Goal: Use online tool/utility: Utilize a website feature to perform a specific function

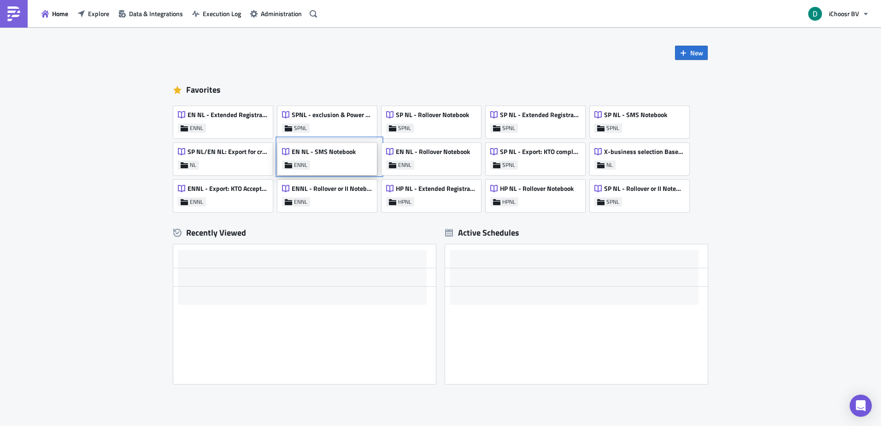
click at [338, 159] on div "EN NL - SMS Notebook" at bounding box center [319, 153] width 74 height 13
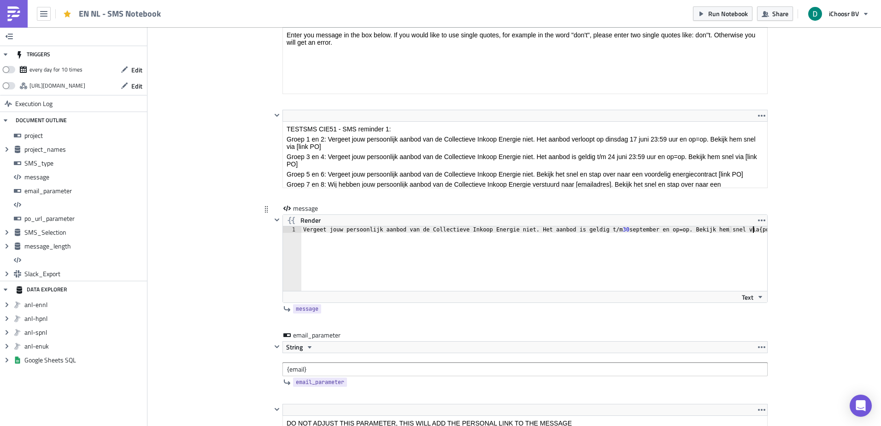
click at [419, 253] on div "Vergeet jouw persoonlijk aanbod van de Collectieve Inkoop Energie niet. Het aan…" at bounding box center [539, 264] width 476 height 77
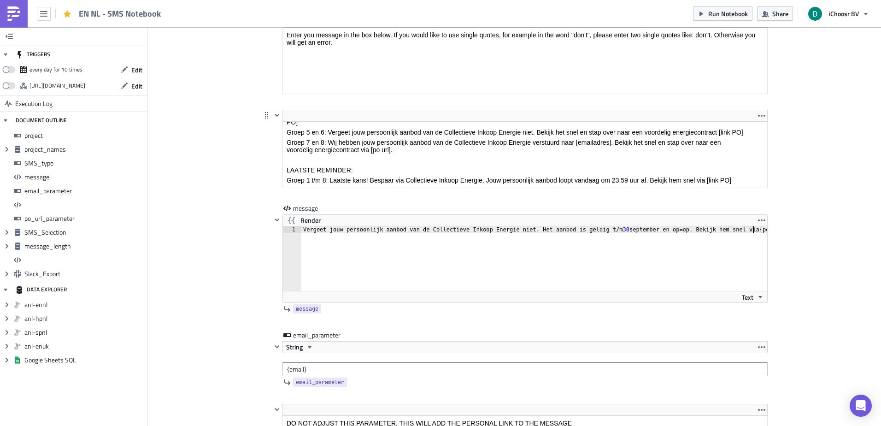
click at [336, 137] on body "TESTSMS CIE51 - SMS reminder 1: Groep 1 en 2: Vergeet jouw persoonlijk aanbod v…" at bounding box center [525, 133] width 477 height 100
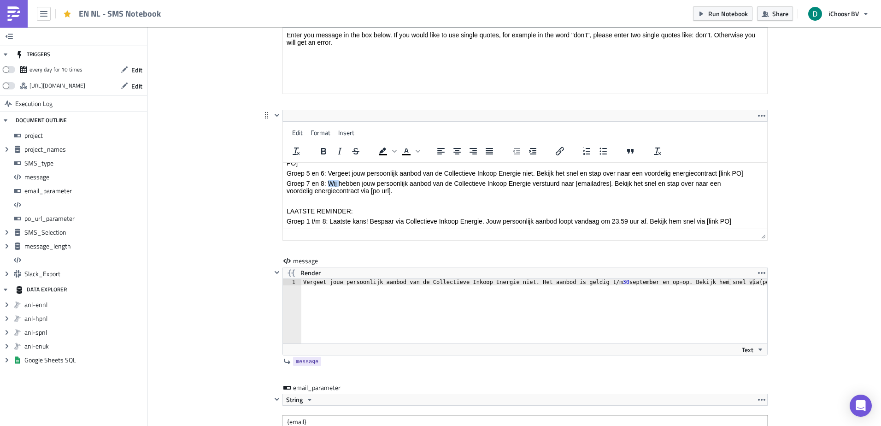
click at [336, 178] on body "TESTSMS CIE51 - SMS reminder 1: Groep 1 en 2: Vergeet jouw persoonlijk aanbod v…" at bounding box center [525, 174] width 477 height 100
click at [340, 217] on p "Groep 1 t/m 8: Laatste kans! Bespaar via Collectieve Inkoop Energie. Jouw perso…" at bounding box center [525, 220] width 477 height 7
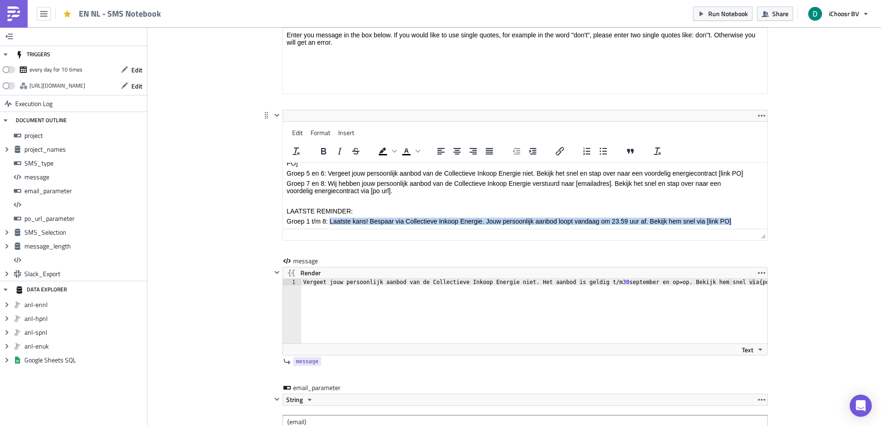
drag, startPoint x: 340, startPoint y: 217, endPoint x: 737, endPoint y: 222, distance: 397.2
click at [737, 222] on p "Groep 1 t/m 8: Laatste kans! Bespaar via Collectieve Inkoop Energie. Jouw perso…" at bounding box center [525, 220] width 477 height 7
copy p "Laatste kans! Bespaar via Collectieve Inkoop Energie. Jouw persoonlijk aanbod l…"
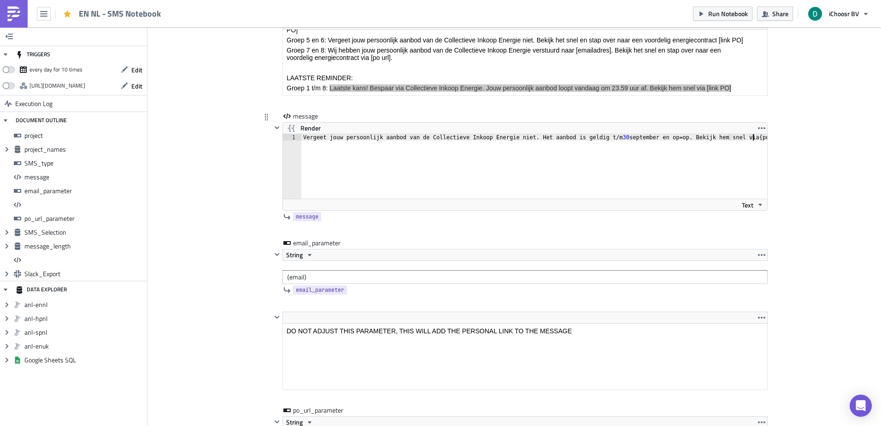
click at [392, 207] on div "Vergeet jouw persoonlijk aanbod van de Collectieve Inkoop Energie niet. Het aan…" at bounding box center [525, 172] width 484 height 76
click at [482, 156] on div "Vergeet jouw persoonlijk aanbod van de Collectieve Inkoop Energie niet. Het aan…" at bounding box center [539, 172] width 476 height 77
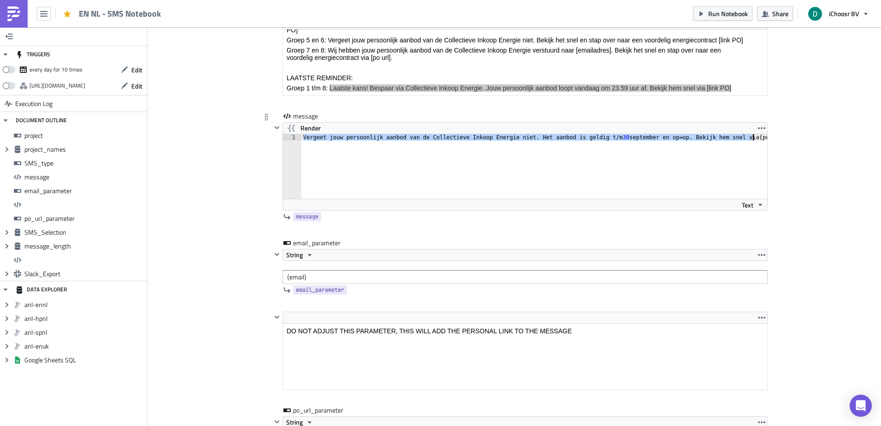
type textarea "Laatste kans! Bespaar via Collectieve Inkoop Energie. Jouw persoonlijk aanbod l…"
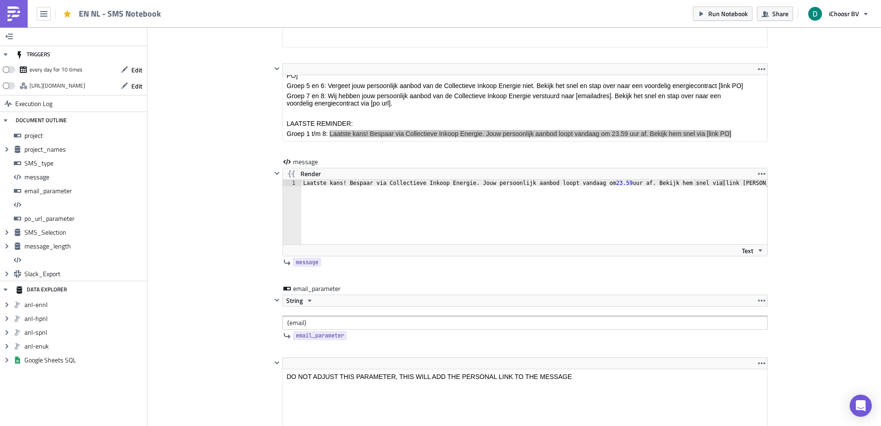
scroll to position [2673, 0]
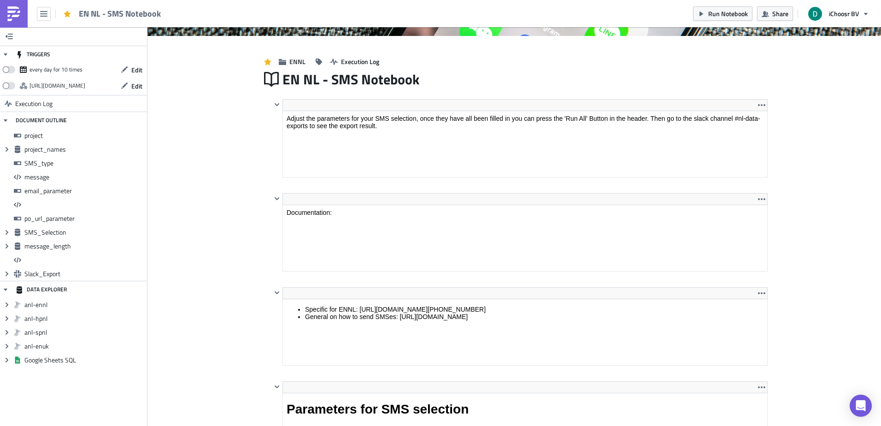
scroll to position [0, 0]
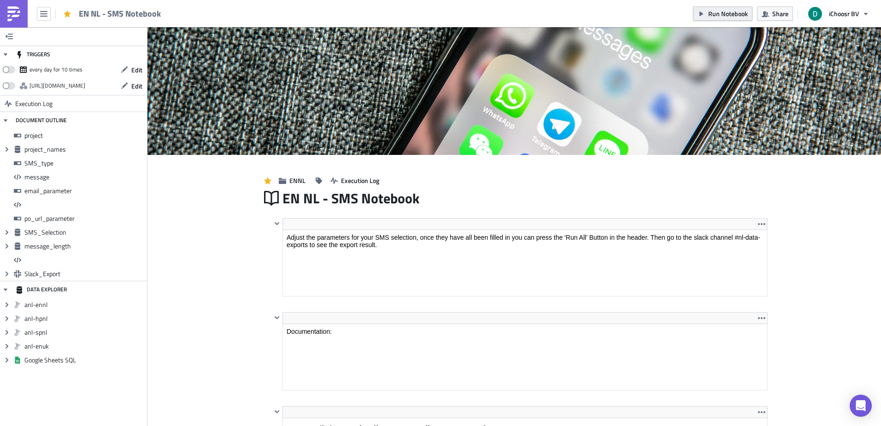
click at [746, 19] on button "Run Notebook" at bounding box center [722, 13] width 59 height 14
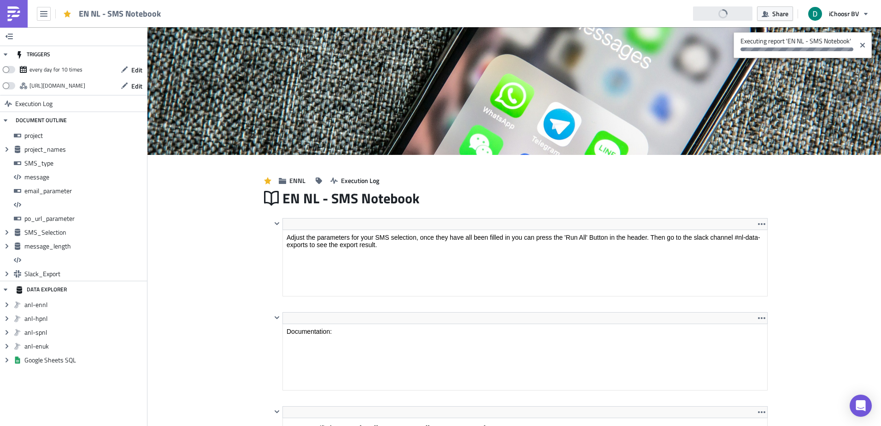
click at [22, 19] on link at bounding box center [14, 14] width 28 height 28
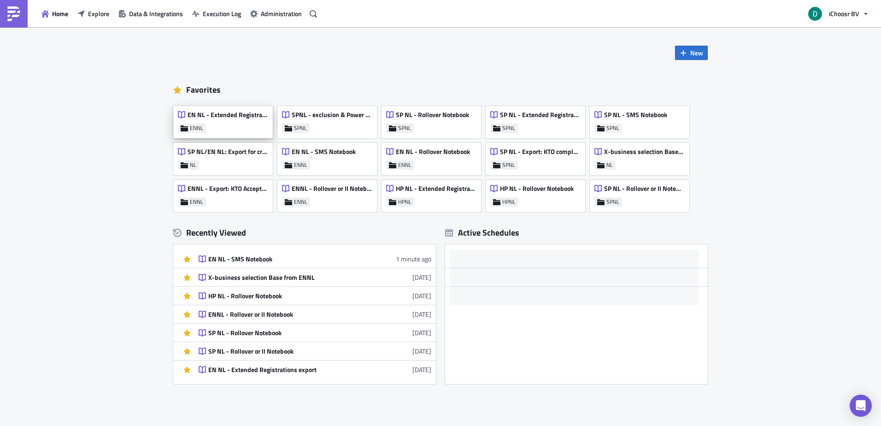
click at [223, 122] on div "EN NL - Extended Registrations export" at bounding box center [223, 117] width 90 height 13
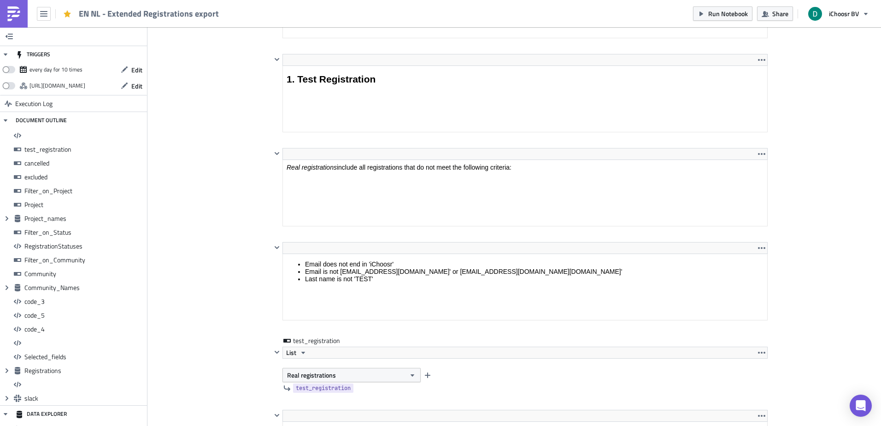
scroll to position [106, 495]
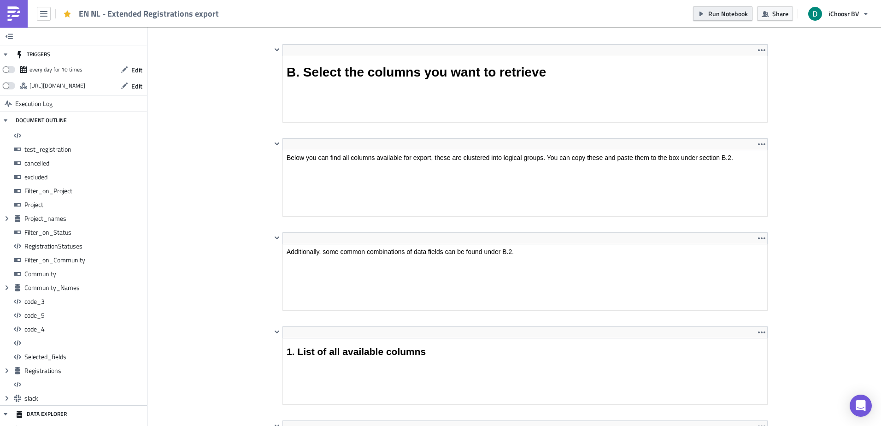
click at [729, 18] on span "Run Notebook" at bounding box center [728, 14] width 40 height 10
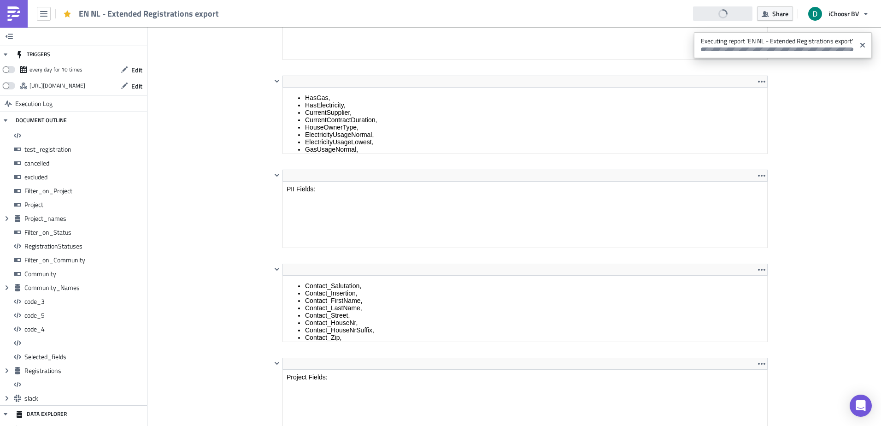
scroll to position [4817, 0]
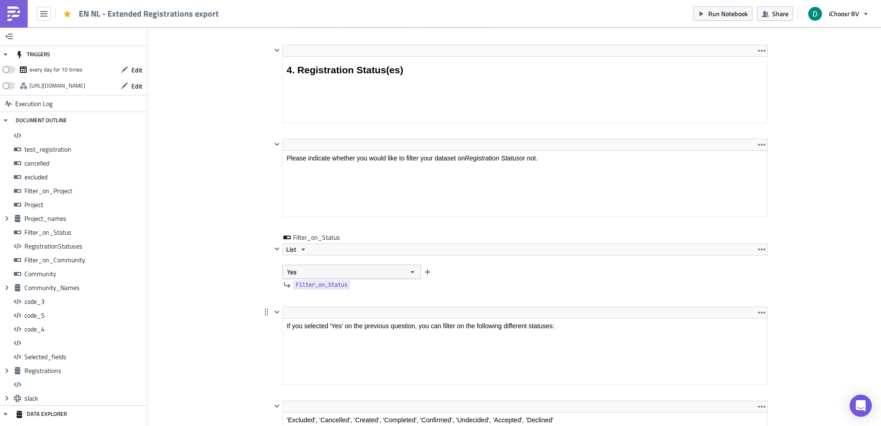
scroll to position [2811, 0]
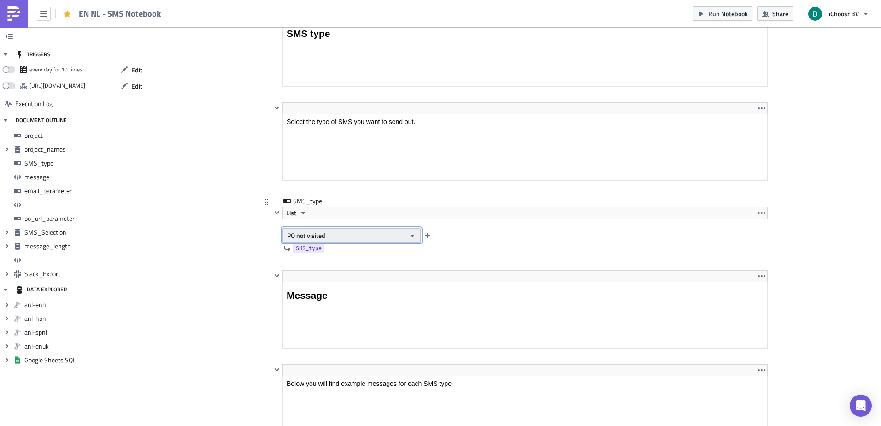
click at [368, 231] on button "PO not visited" at bounding box center [351, 235] width 138 height 14
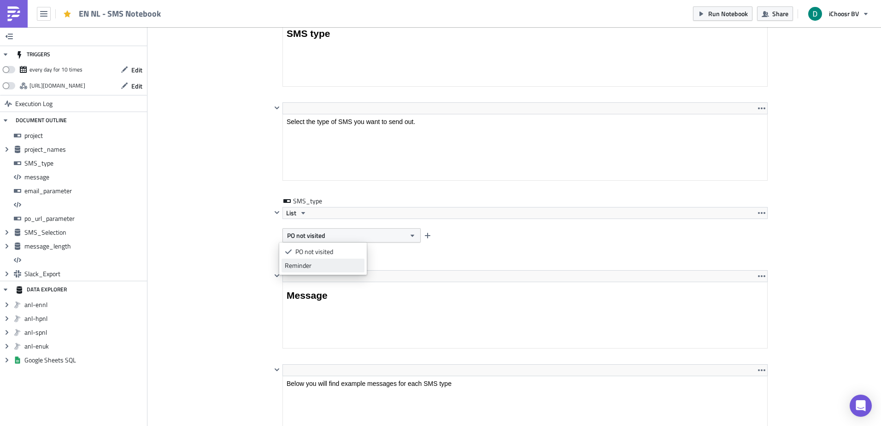
click at [322, 263] on div "Reminder" at bounding box center [323, 265] width 76 height 9
click at [711, 12] on span "Run Notebook" at bounding box center [728, 14] width 40 height 10
